Goal: Navigation & Orientation: Find specific page/section

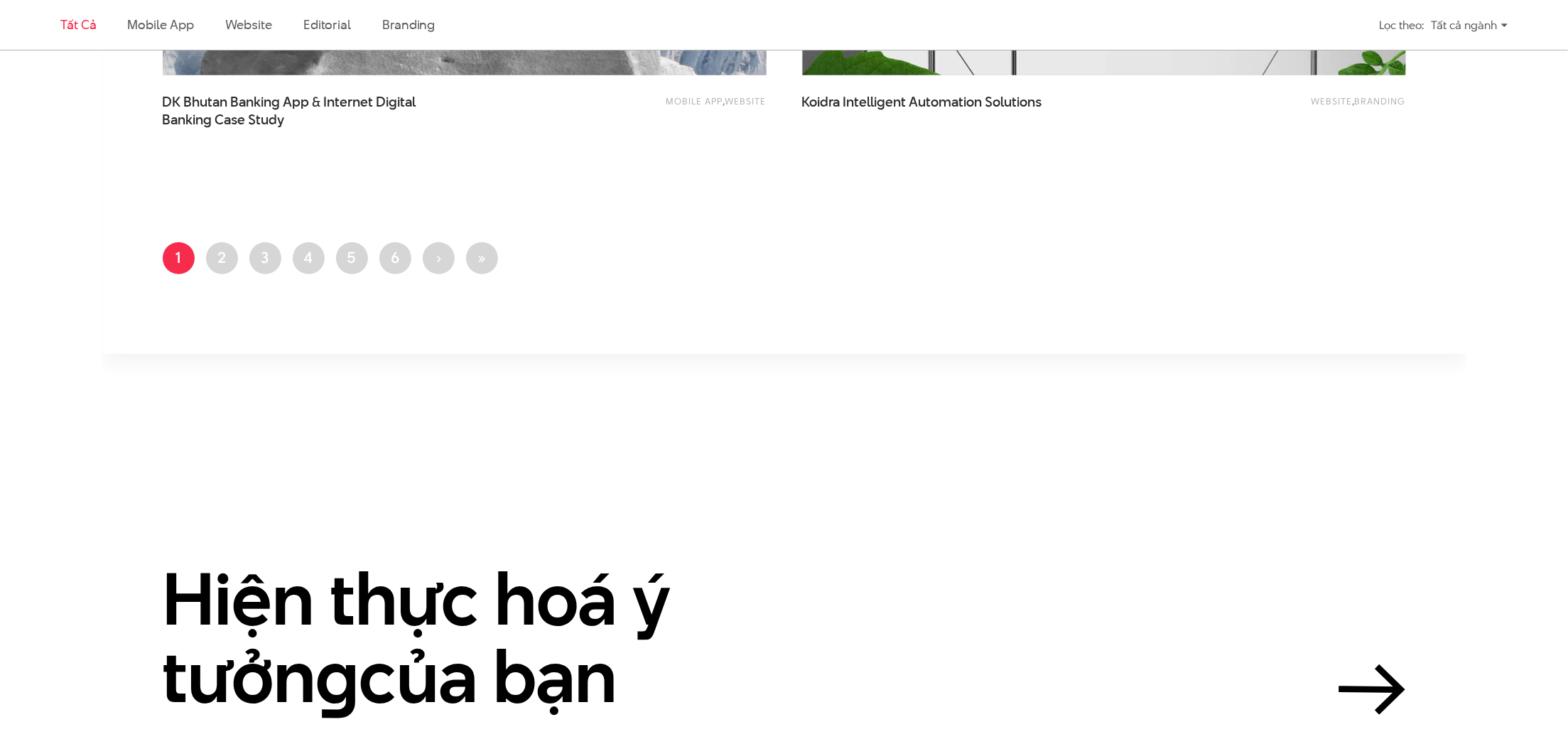
scroll to position [3500, 0]
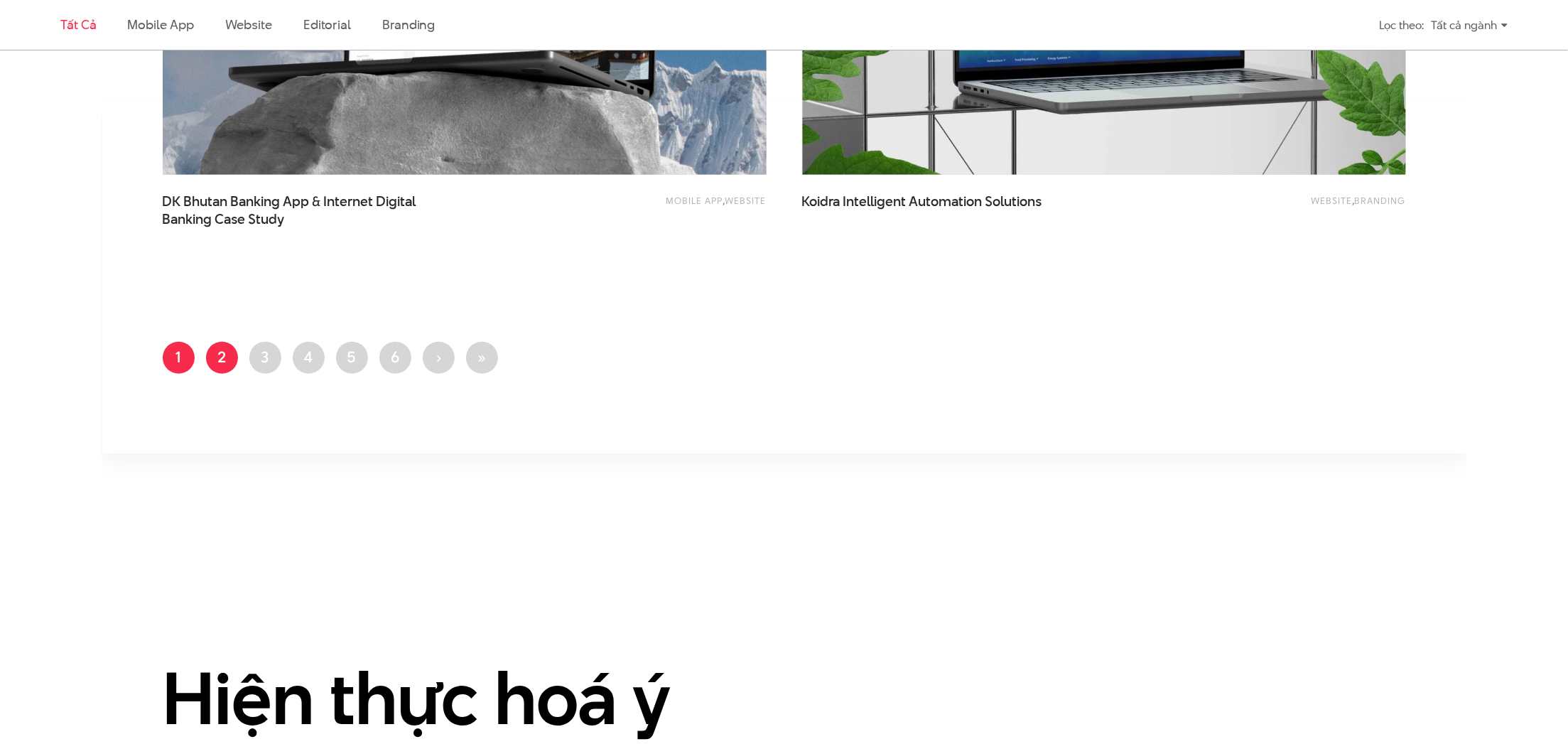
click at [224, 363] on link "Trang 2" at bounding box center [222, 358] width 32 height 32
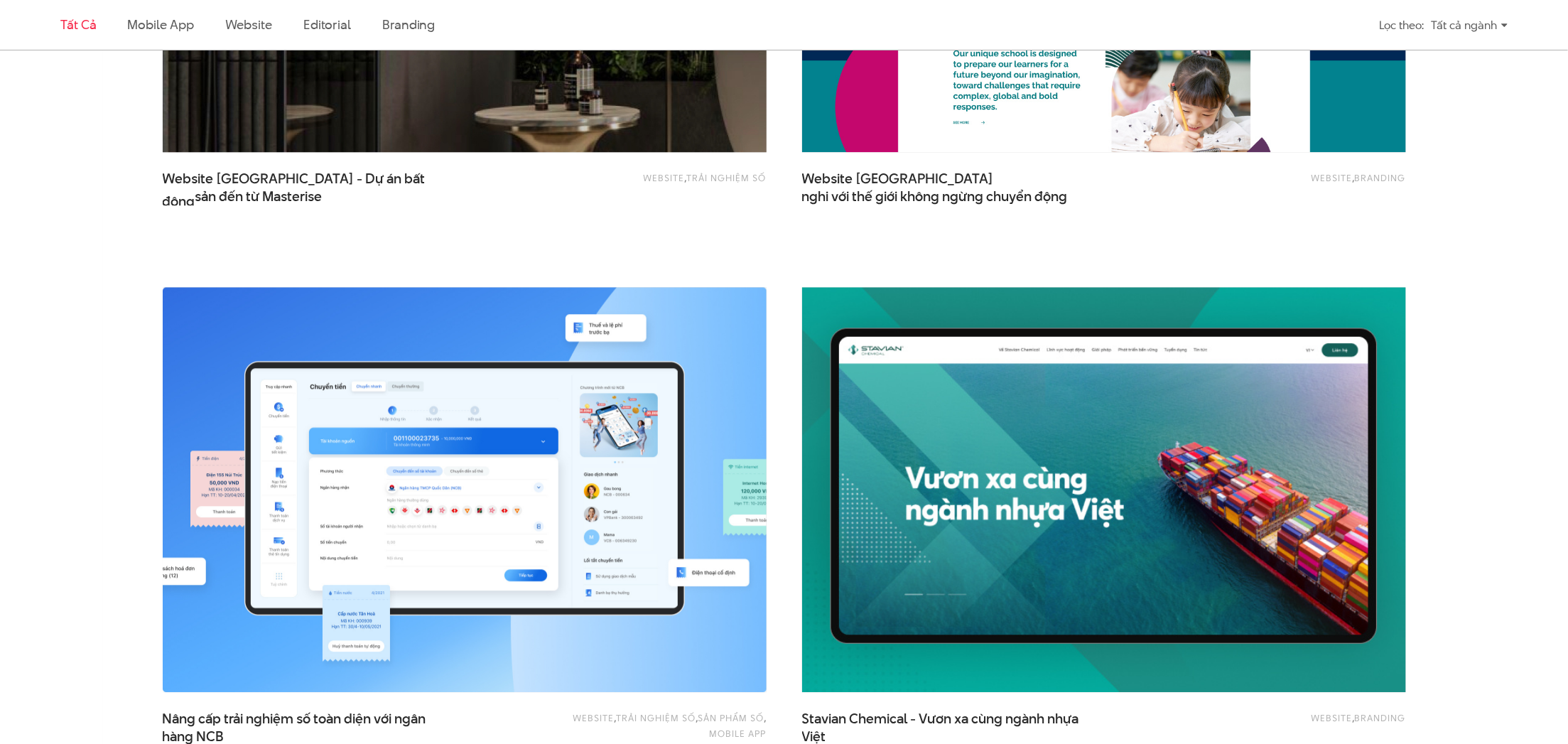
scroll to position [1707, 0]
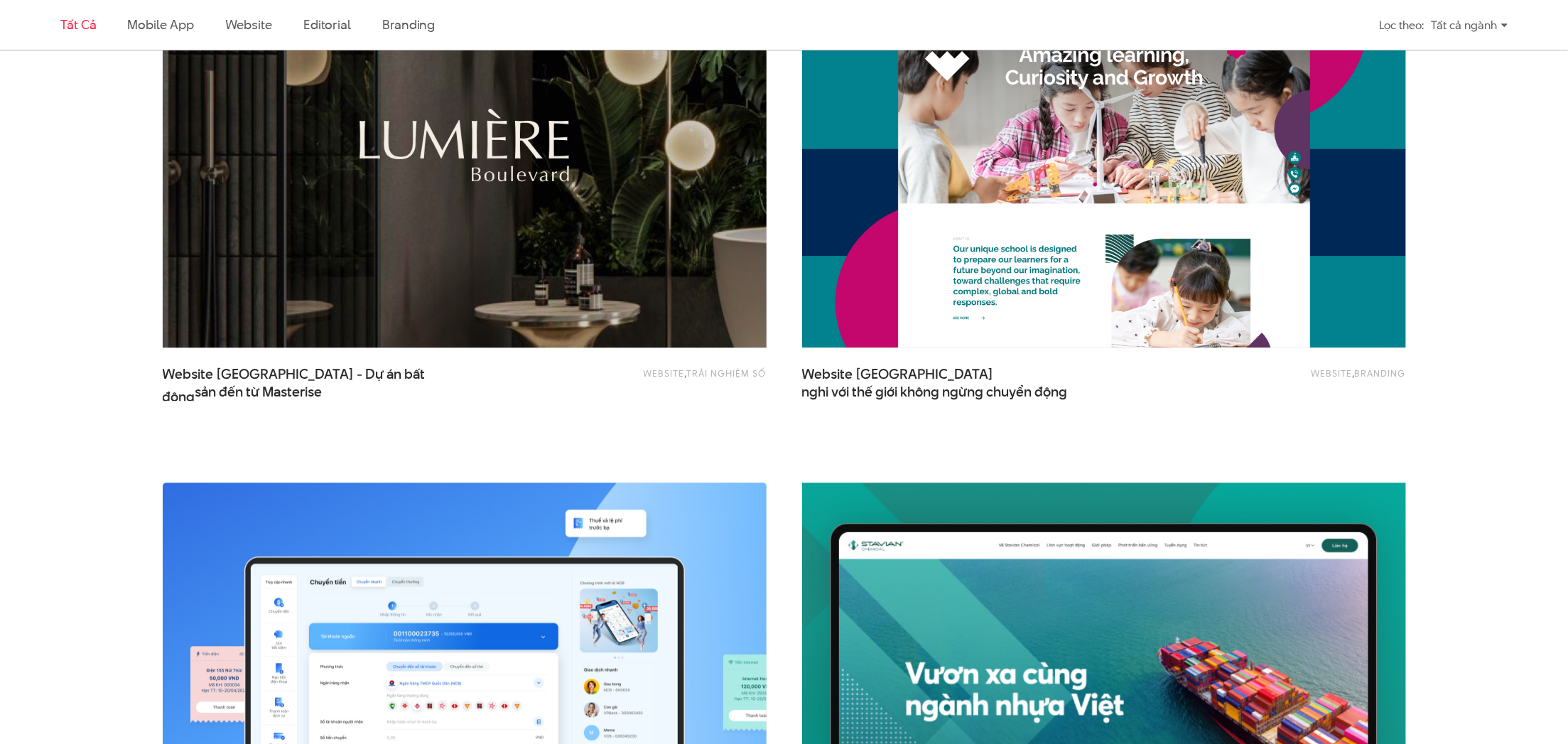
click at [572, 200] on img at bounding box center [464, 145] width 665 height 445
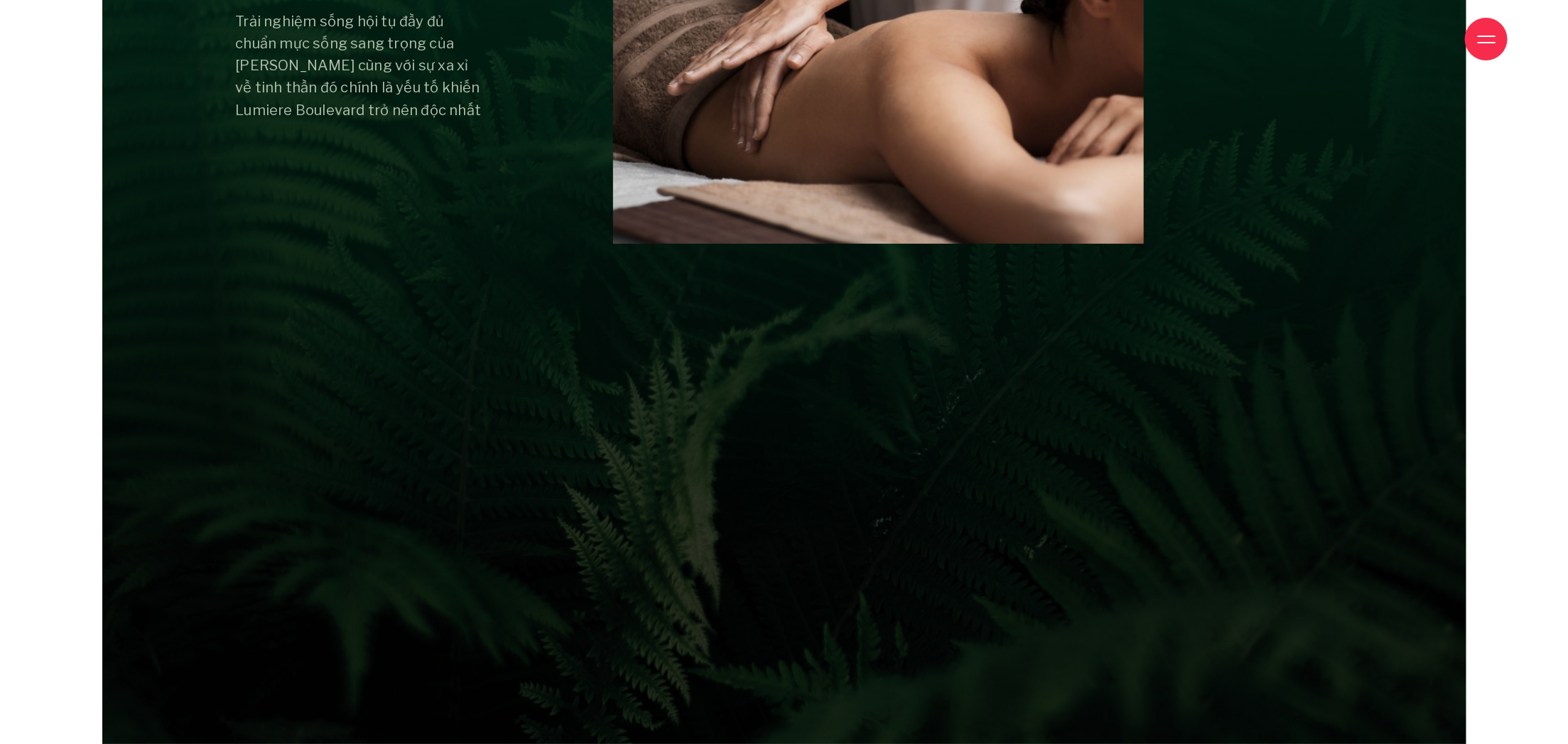
scroll to position [6947, 0]
